Goal: Transaction & Acquisition: Book appointment/travel/reservation

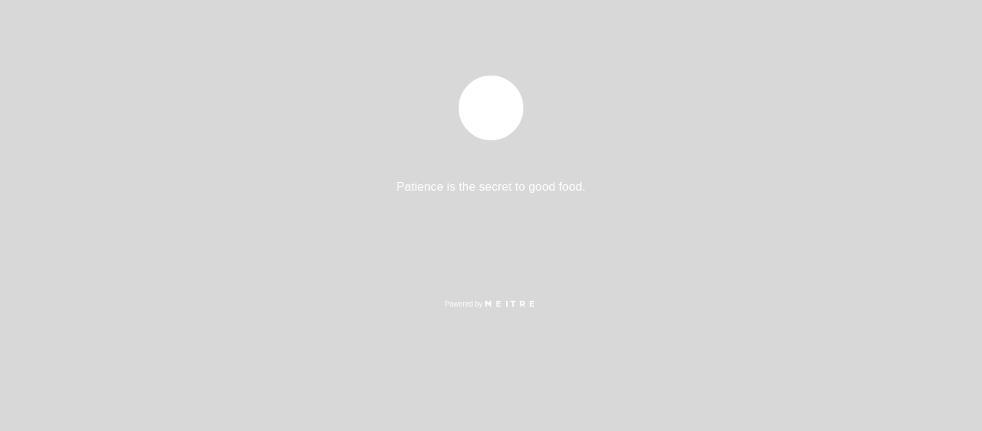
select select "es"
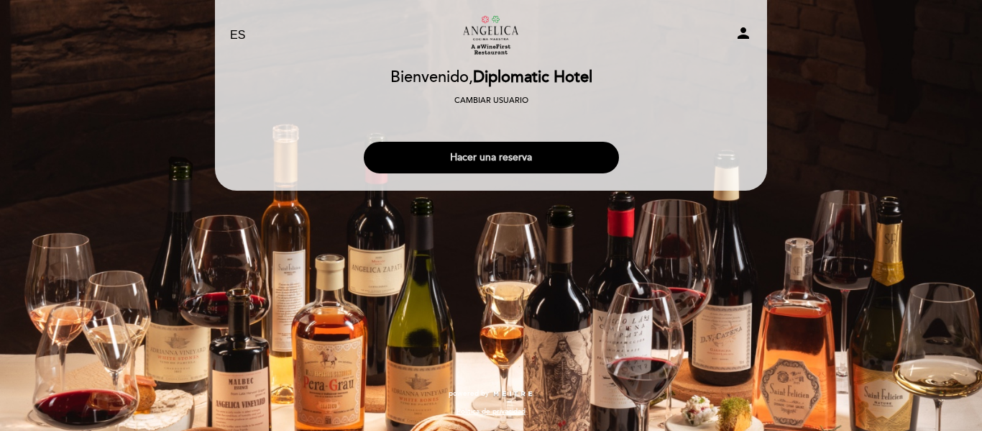
click at [504, 156] on button "Hacer una reserva" at bounding box center [491, 158] width 255 height 32
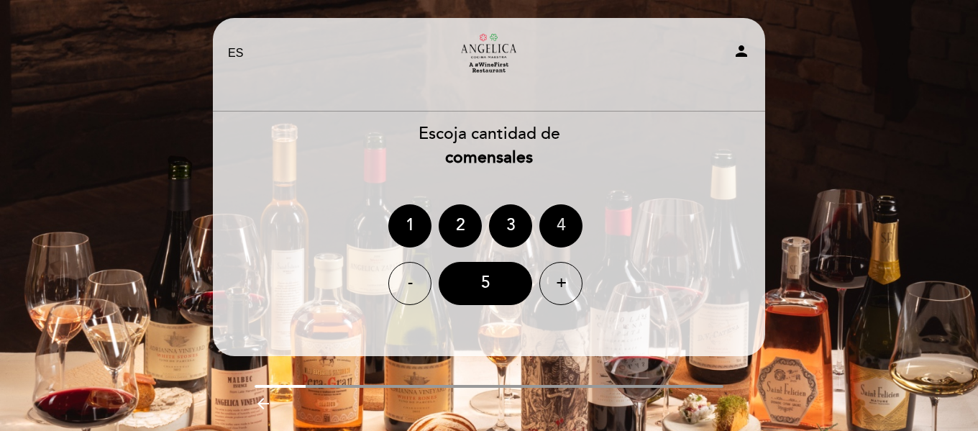
click at [549, 229] on div "4" at bounding box center [560, 225] width 43 height 43
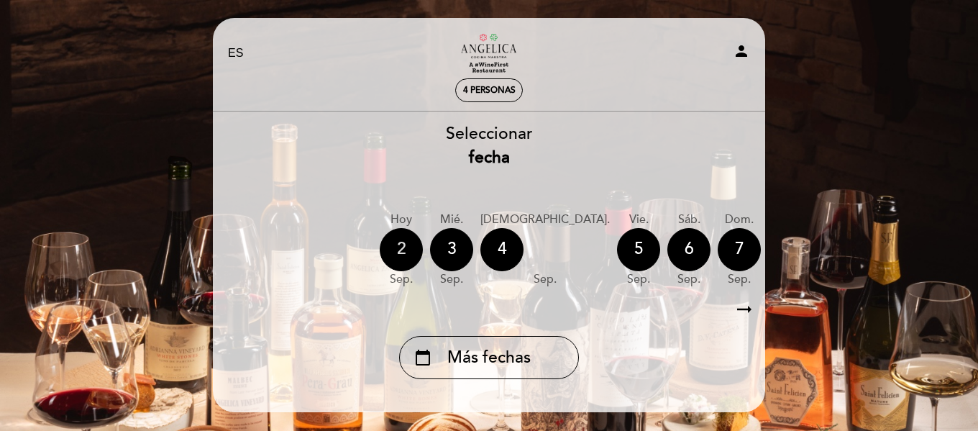
click at [405, 256] on div "2" at bounding box center [401, 249] width 43 height 43
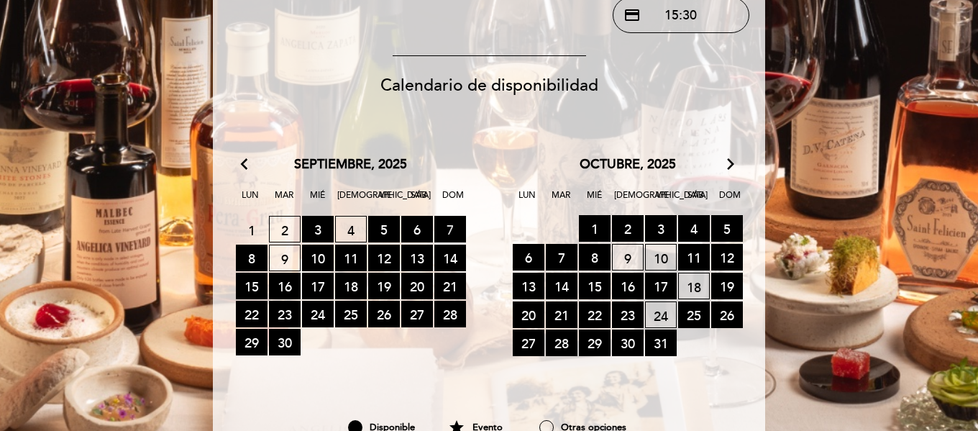
scroll to position [359, 0]
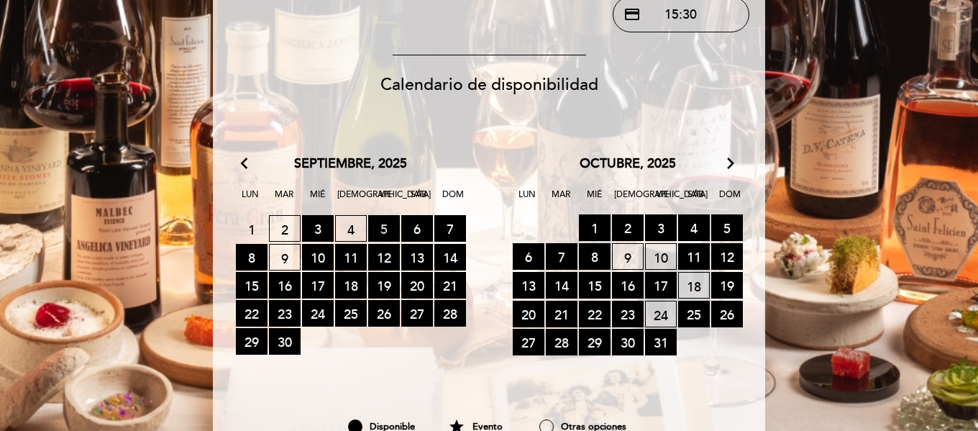
click at [382, 229] on span "5 RESERVAS DISPONIBLES" at bounding box center [384, 228] width 32 height 27
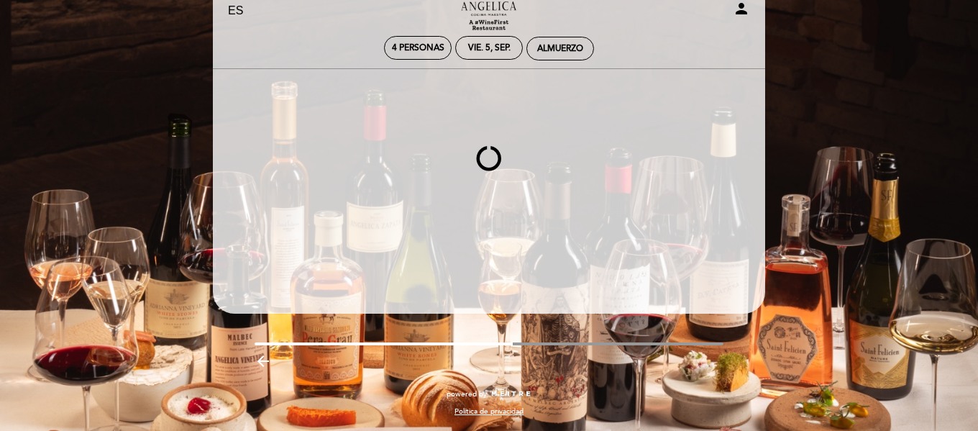
scroll to position [42, 0]
click at [546, 47] on div "Almuerzo" at bounding box center [560, 48] width 46 height 11
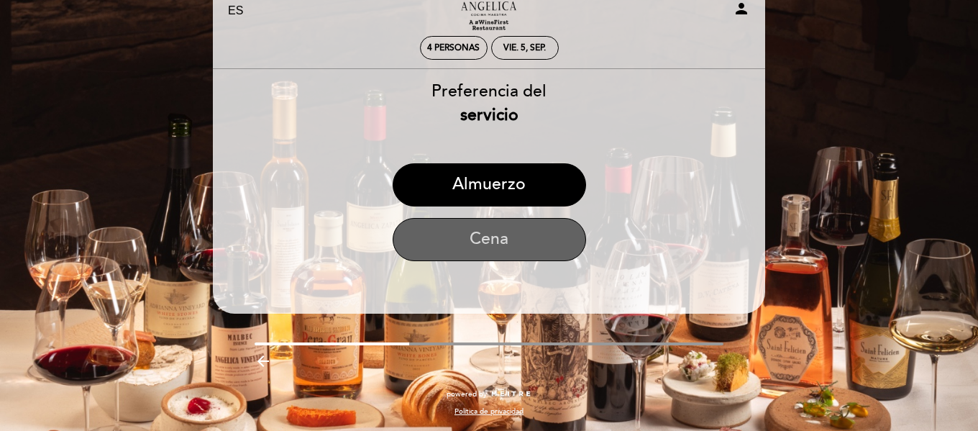
click at [525, 238] on button "Cena" at bounding box center [488, 239] width 193 height 43
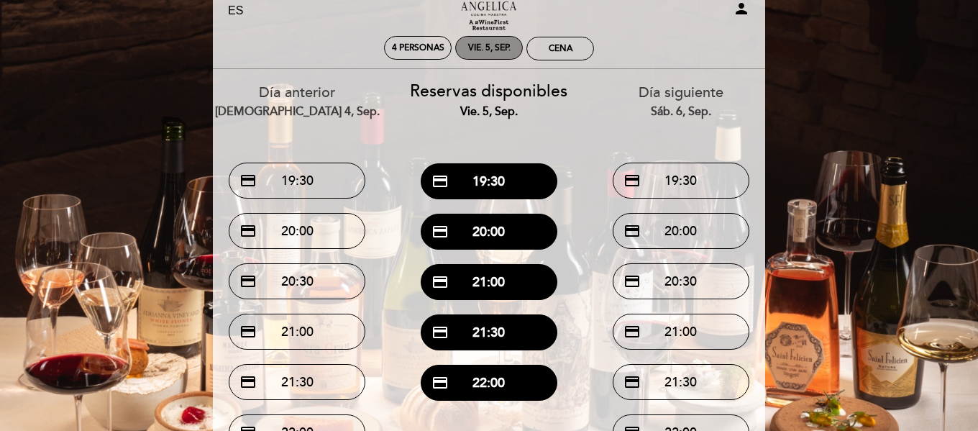
click at [479, 50] on div "vie. 5, sep." at bounding box center [489, 47] width 42 height 11
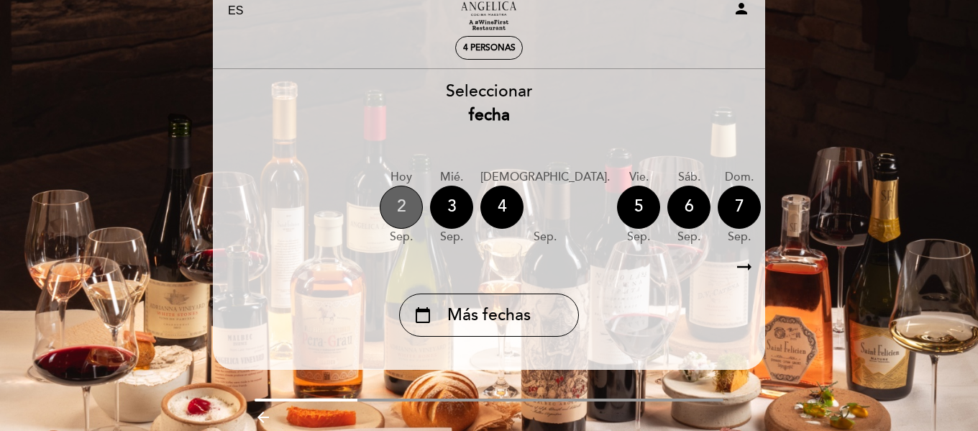
click at [411, 205] on div "2" at bounding box center [401, 206] width 43 height 43
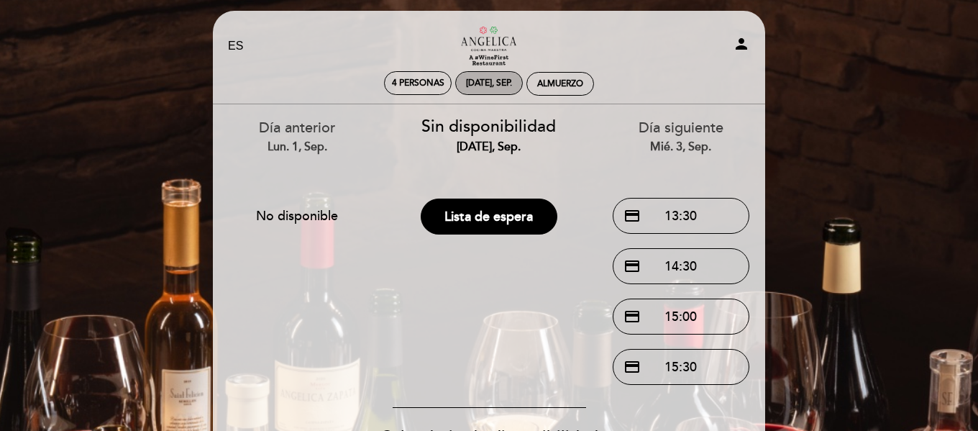
scroll to position [0, 0]
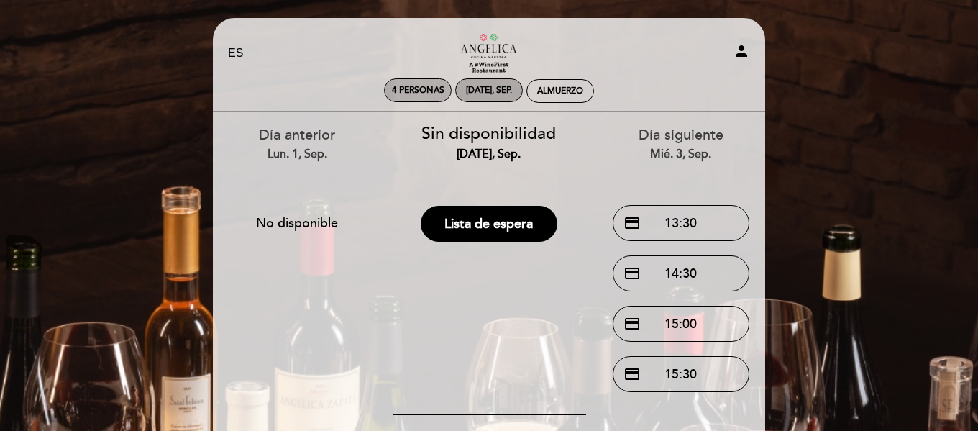
click at [501, 95] on div "[DATE], sep." at bounding box center [489, 90] width 46 height 11
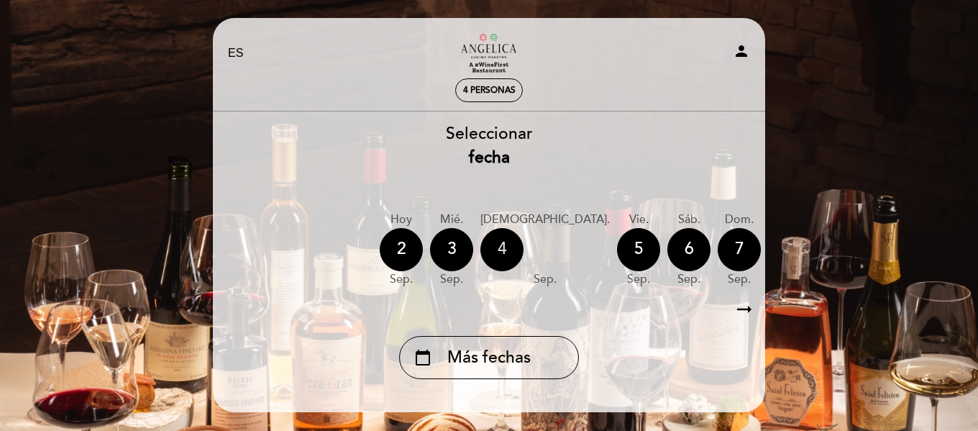
click at [514, 254] on div "4" at bounding box center [501, 249] width 43 height 43
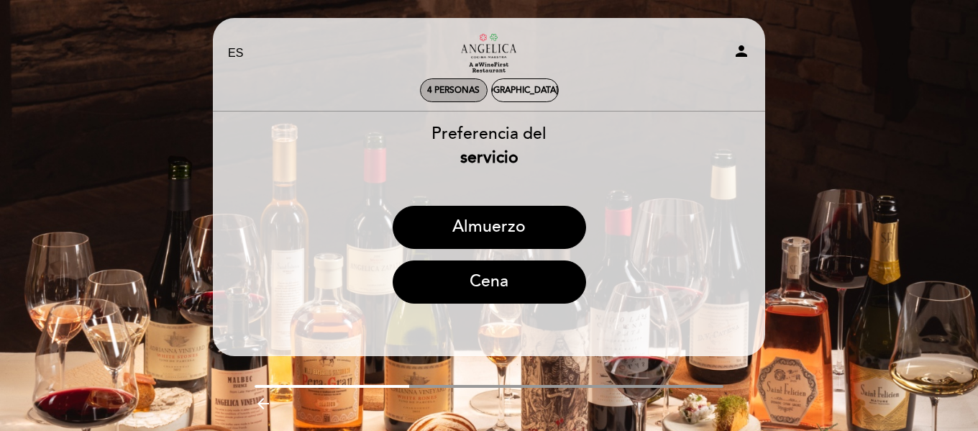
click at [507, 89] on div "[DEMOGRAPHIC_DATA] 4, sep." at bounding box center [524, 90] width 121 height 11
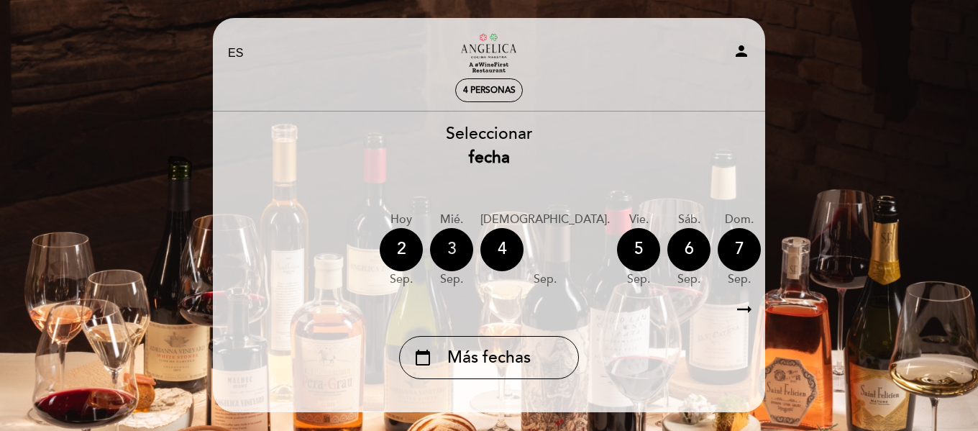
click at [459, 253] on div "3" at bounding box center [451, 249] width 43 height 43
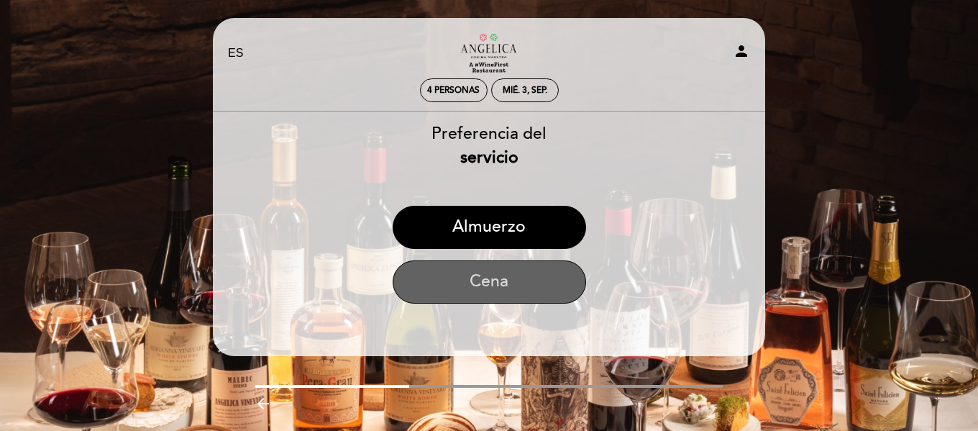
click at [519, 277] on button "Cena" at bounding box center [488, 281] width 193 height 43
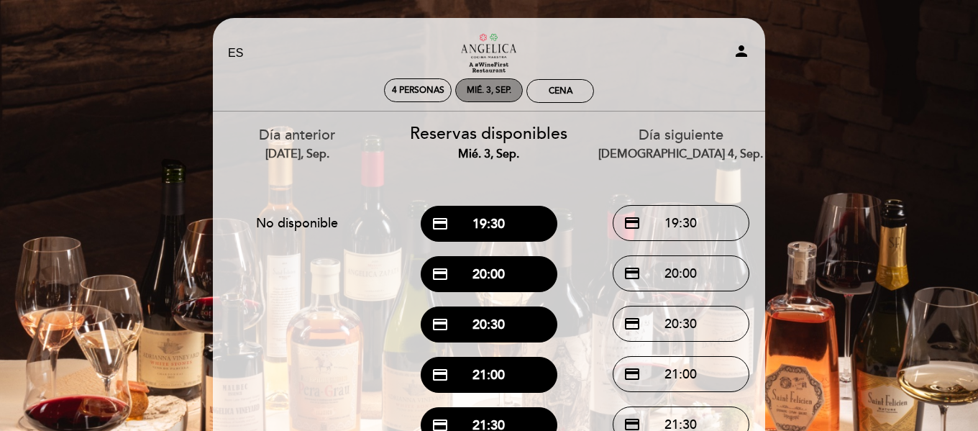
click at [495, 92] on div "mié. 3, sep." at bounding box center [488, 90] width 45 height 11
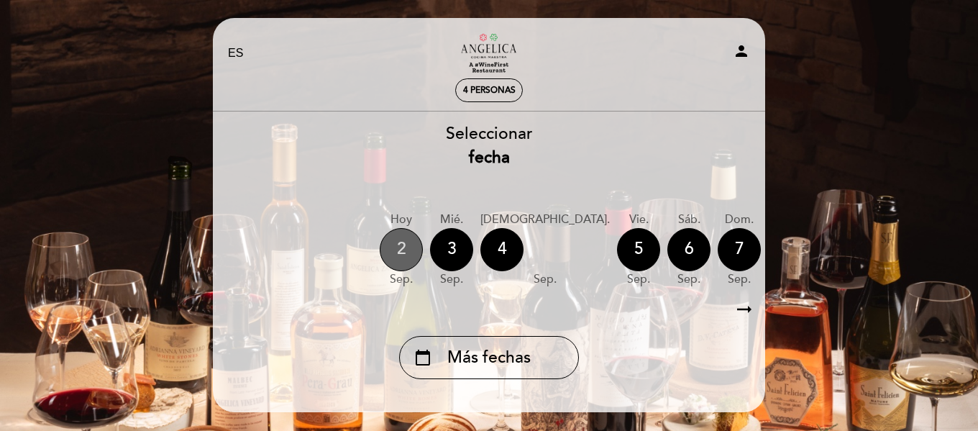
click at [407, 245] on div "2" at bounding box center [401, 249] width 43 height 43
